Goal: Information Seeking & Learning: Find contact information

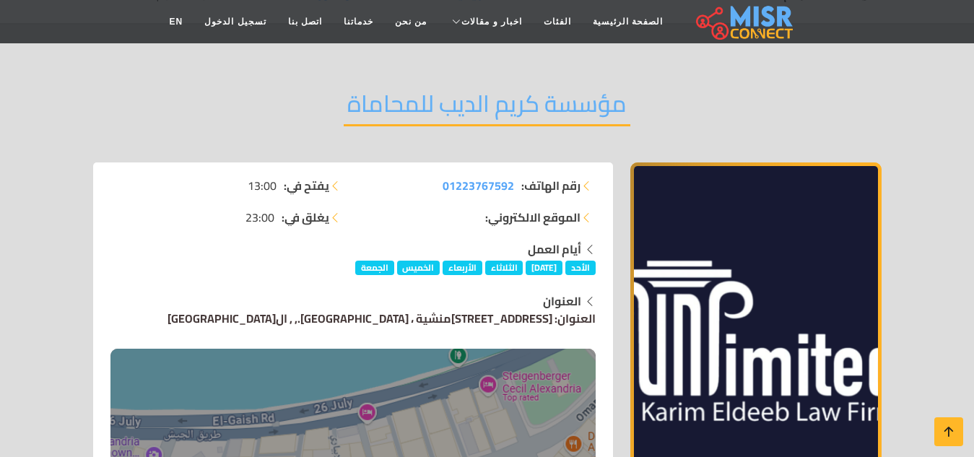
scroll to position [72, 0]
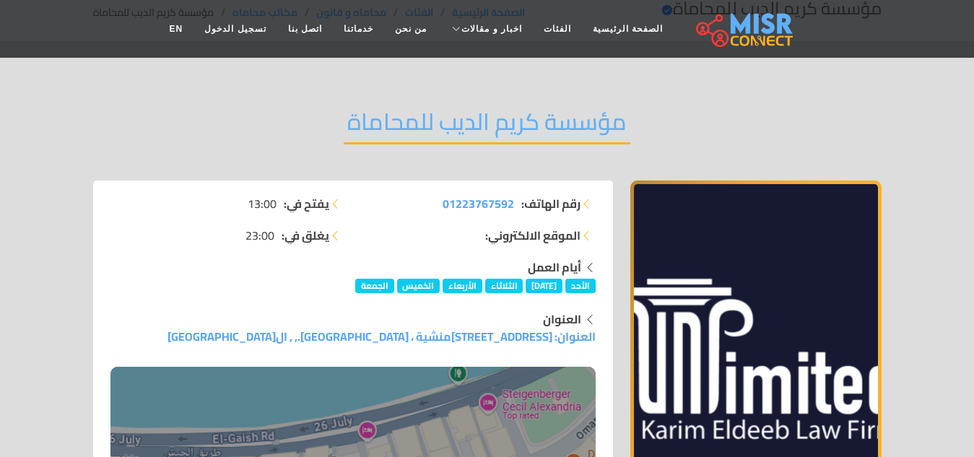
click at [505, 240] on strong "الموقع الالكتروني:" at bounding box center [532, 235] width 95 height 17
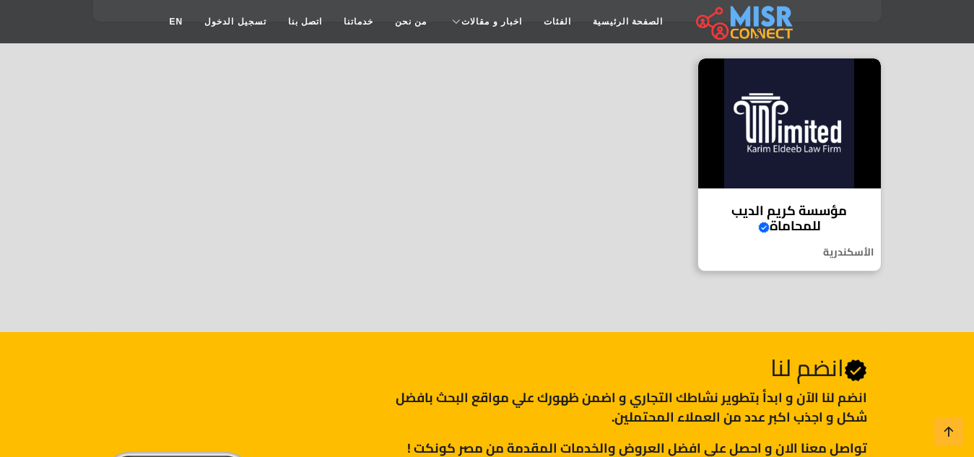
scroll to position [505, 0]
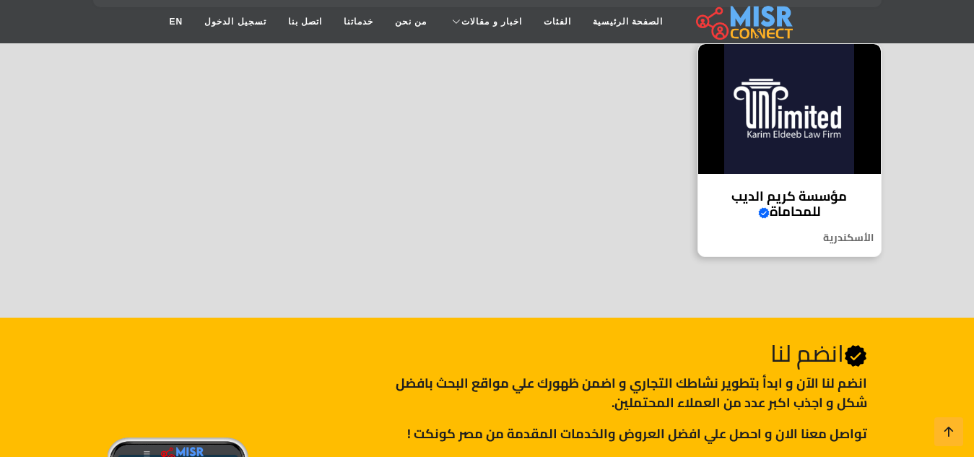
click at [811, 211] on h4 "مؤسسة كريم الديب للمحاماة Verified account" at bounding box center [789, 203] width 161 height 31
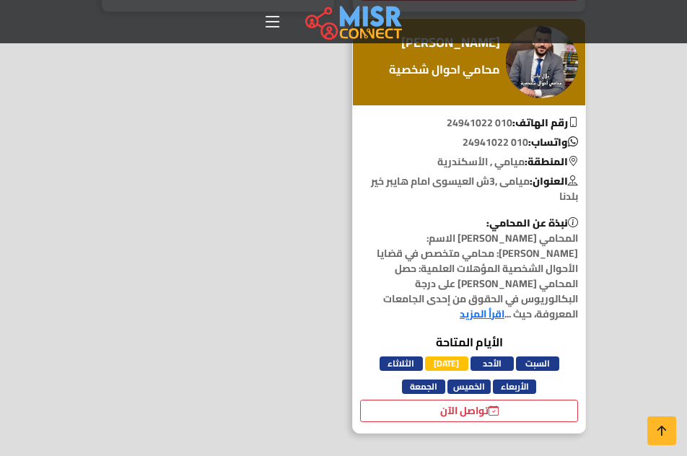
scroll to position [1372, 0]
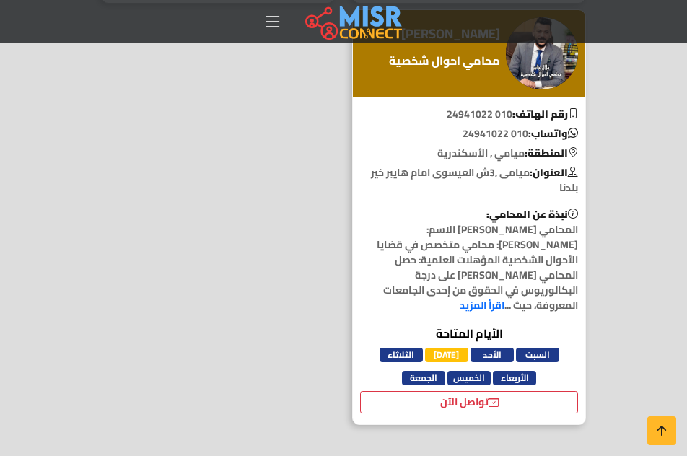
click at [463, 296] on link "اقرأ المزيد" at bounding box center [482, 305] width 45 height 19
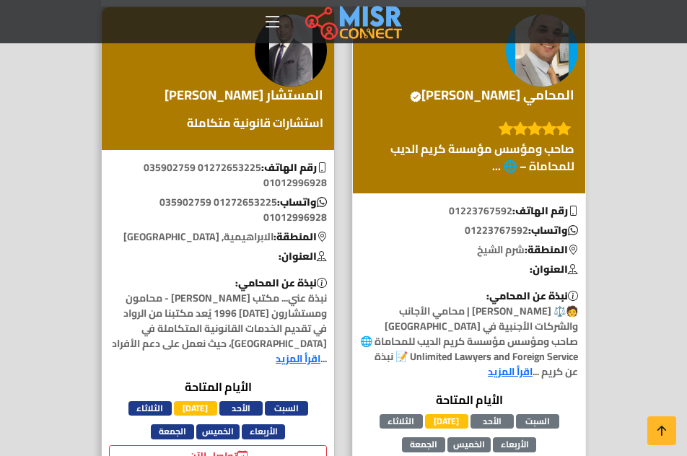
scroll to position [433, 0]
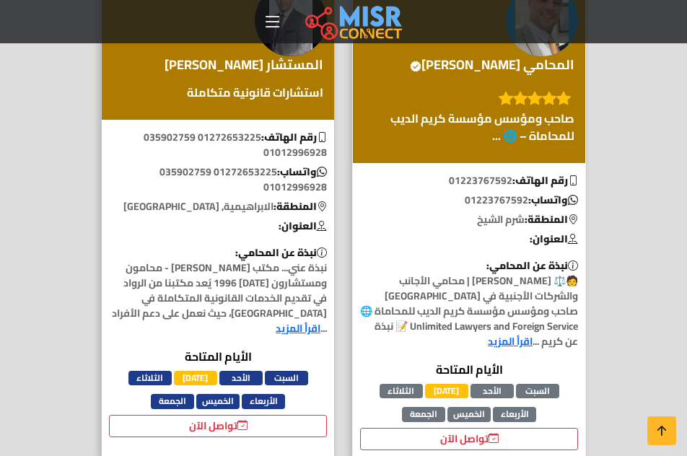
click at [488, 332] on link "اقرأ المزيد" at bounding box center [510, 341] width 45 height 19
click at [276, 319] on link "اقرأ المزيد" at bounding box center [298, 328] width 45 height 19
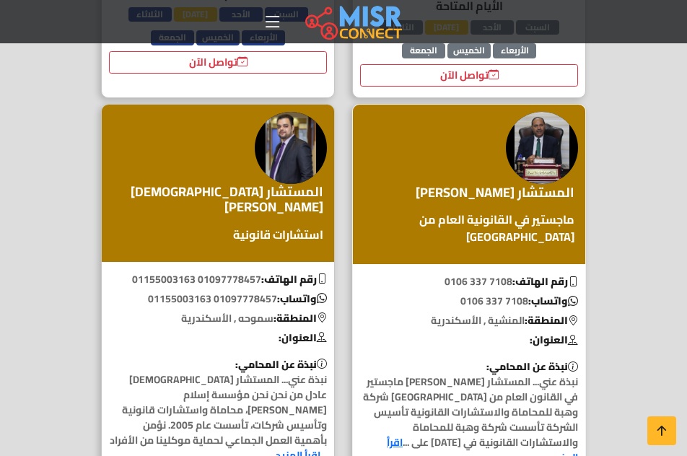
scroll to position [794, 0]
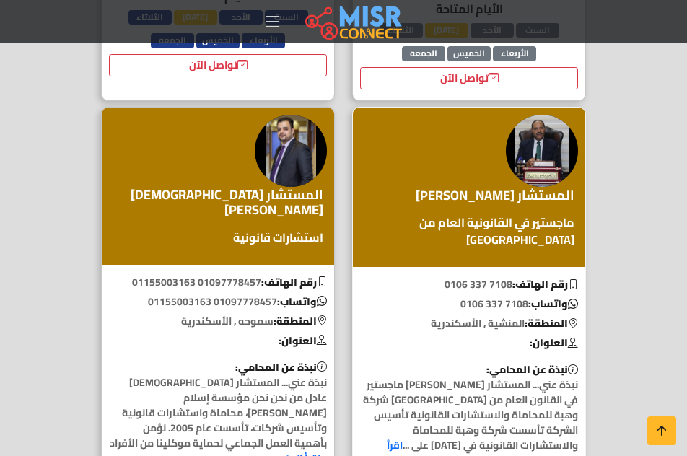
click at [463, 214] on p "ماجستير في القانونية العام من جامعة الإسكندرية" at bounding box center [469, 231] width 218 height 35
click at [266, 334] on p "العنوان:" at bounding box center [218, 341] width 232 height 15
click at [276, 449] on link "اقرأ المزيد" at bounding box center [298, 458] width 45 height 19
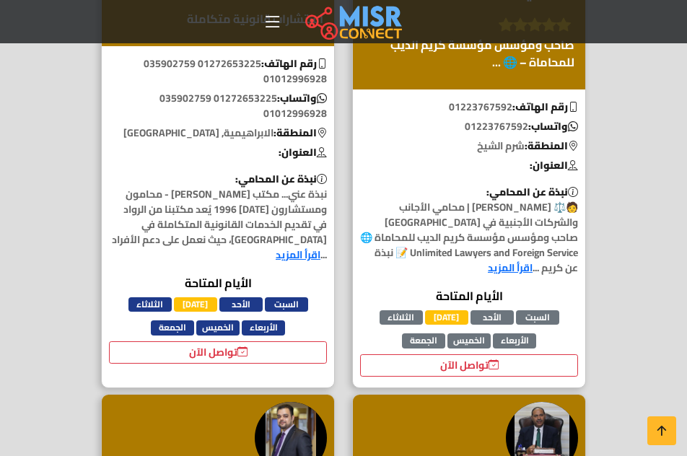
scroll to position [72, 0]
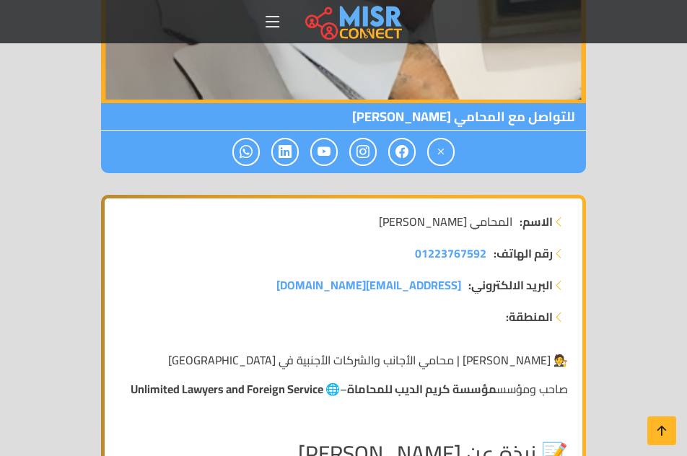
scroll to position [650, 0]
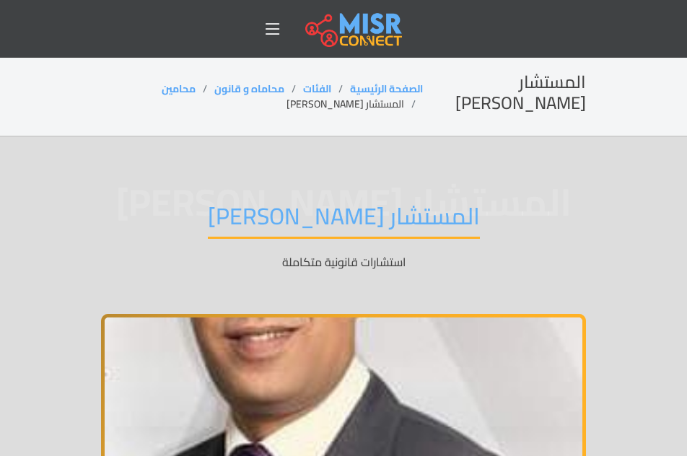
scroll to position [650, 0]
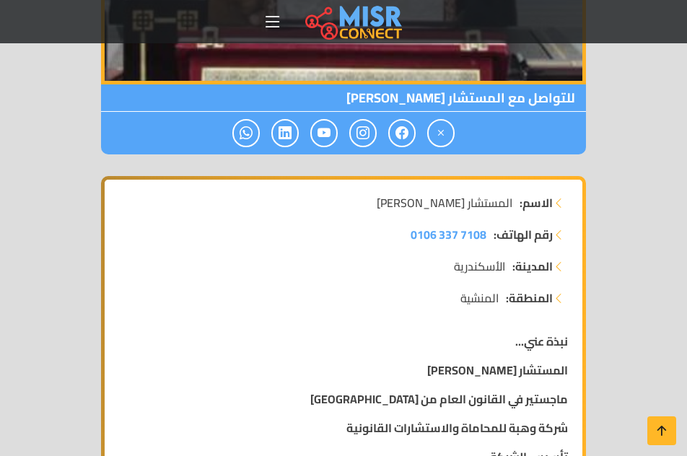
scroll to position [650, 0]
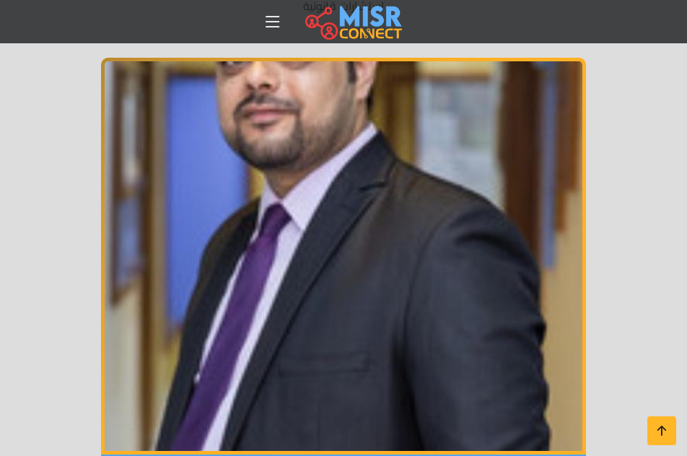
scroll to position [217, 0]
